Goal: Task Accomplishment & Management: Manage account settings

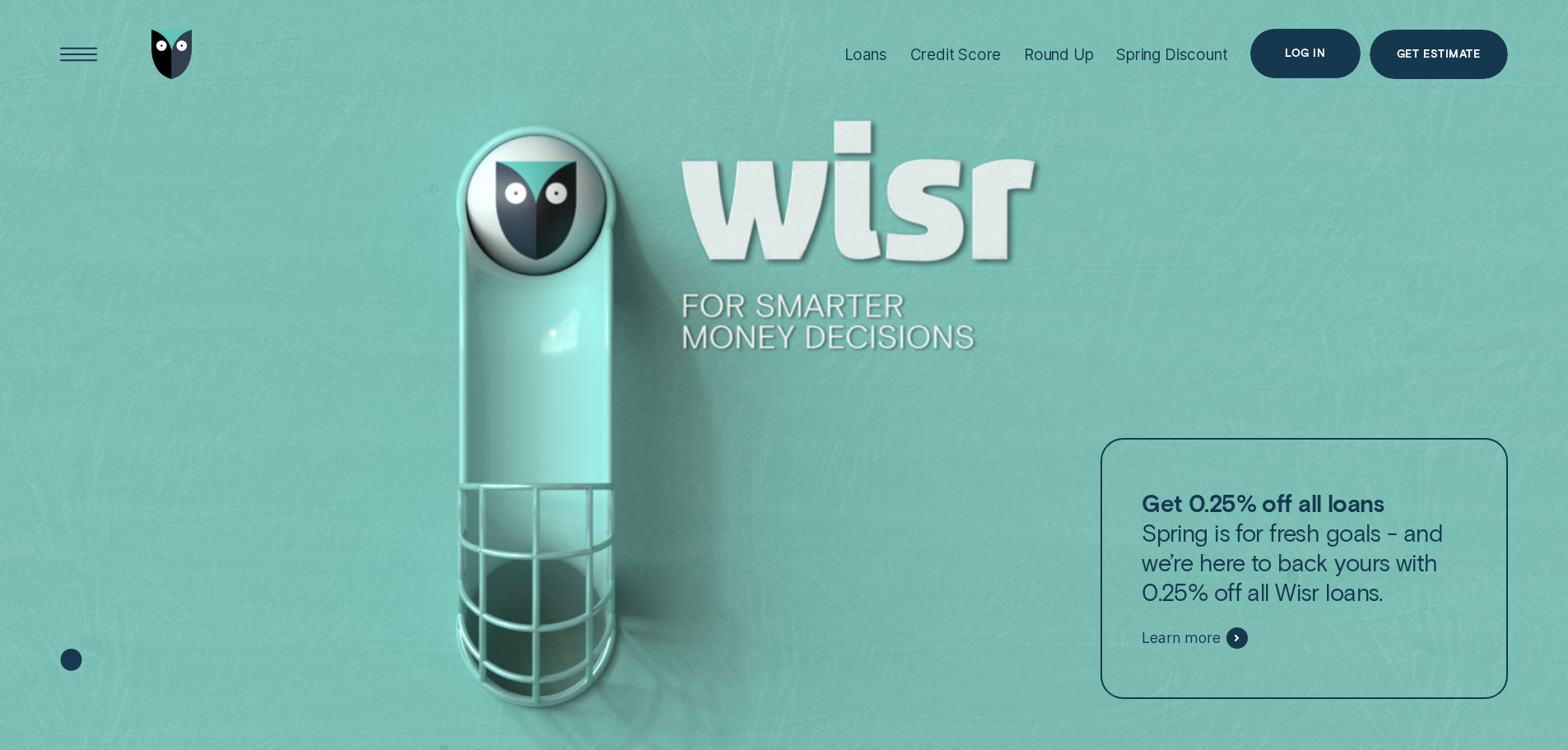
click at [1269, 46] on div "Log in" at bounding box center [1304, 53] width 109 height 49
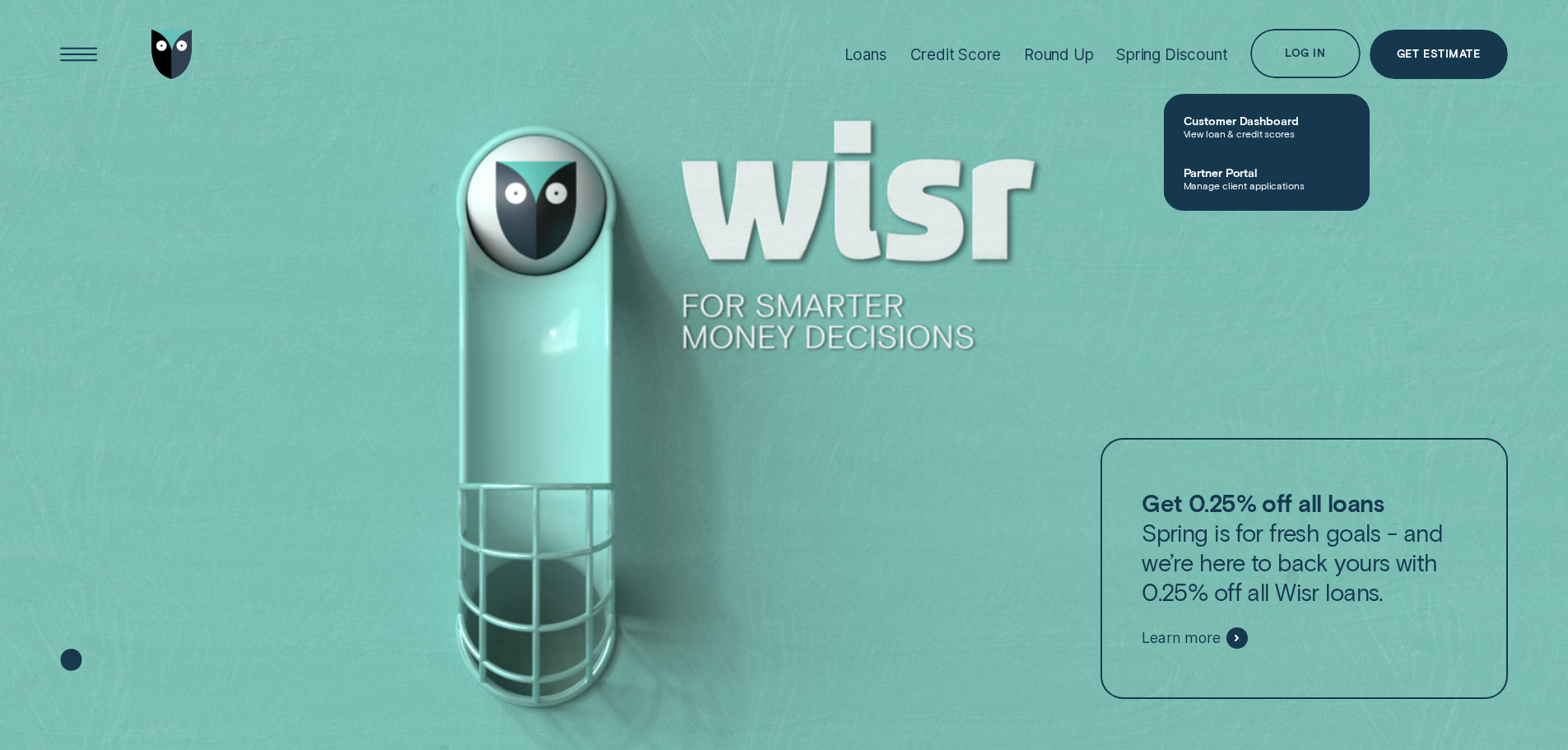
click at [1245, 139] on link "Customer Dashboard View loan & credit scores" at bounding box center [1267, 126] width 206 height 52
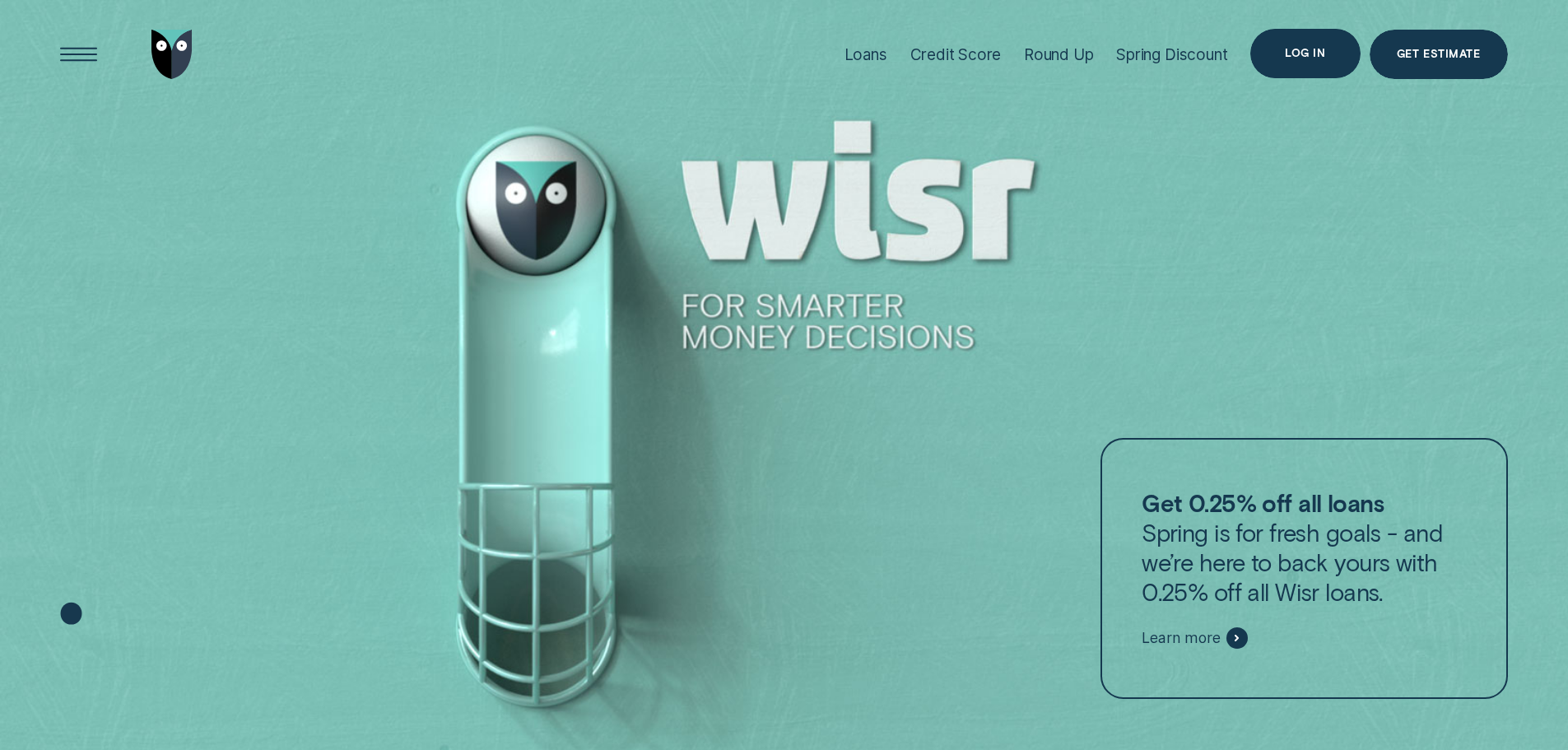
click at [1292, 53] on div "Log in" at bounding box center [1305, 53] width 40 height 10
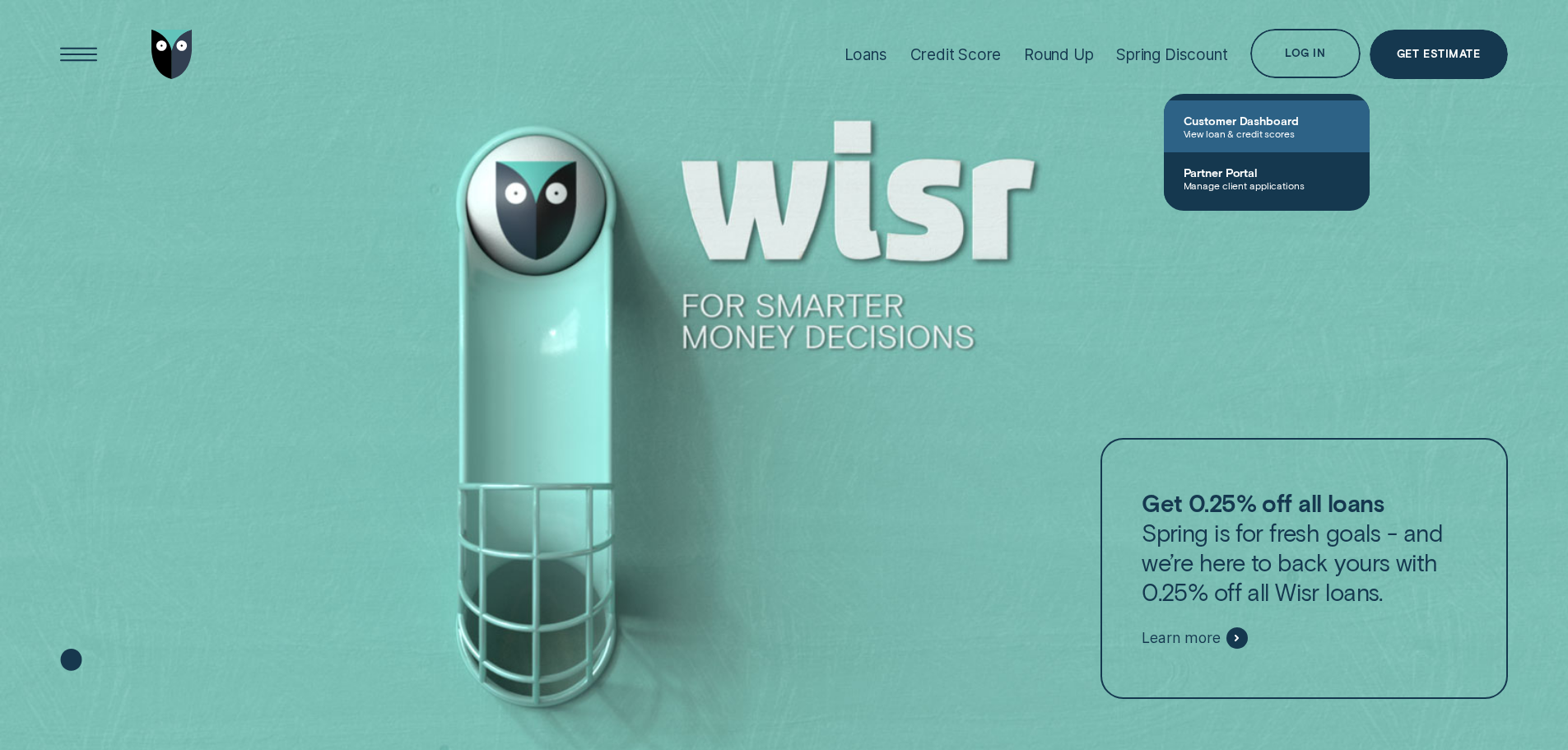
click at [1234, 130] on span "View loan & credit scores" at bounding box center [1267, 133] width 166 height 11
